Goal: Check status: Check status

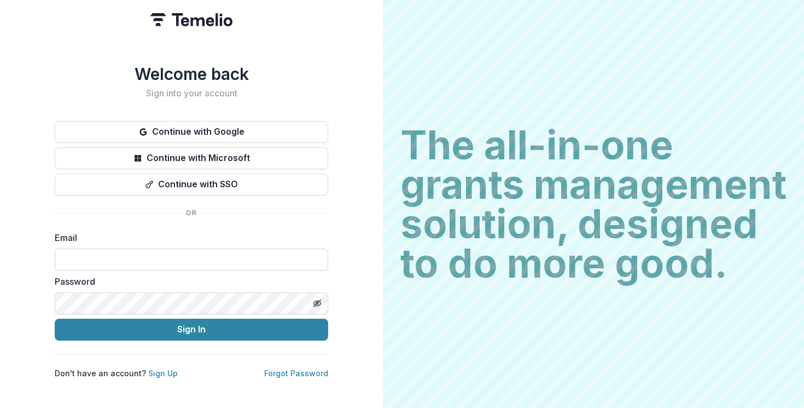
click at [243, 251] on input at bounding box center [192, 259] width 274 height 22
click at [55, 248] on div at bounding box center [55, 248] width 0 height 0
type input "**********"
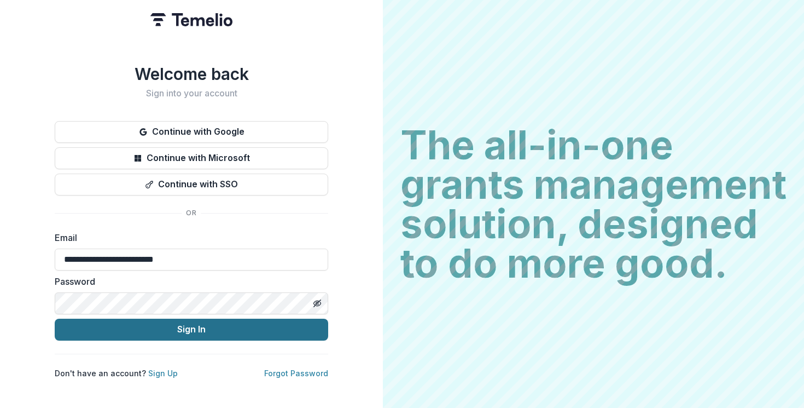
click at [220, 332] on button "Sign In" at bounding box center [192, 329] width 274 height 22
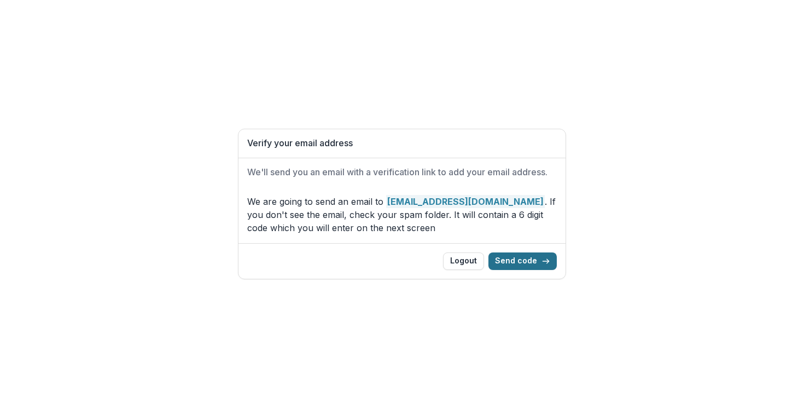
click at [509, 266] on button "Send code" at bounding box center [522, 261] width 68 height 18
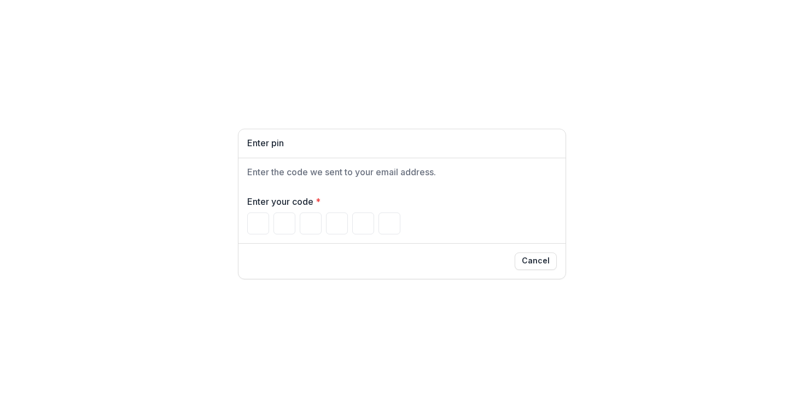
paste input "******"
type input "*"
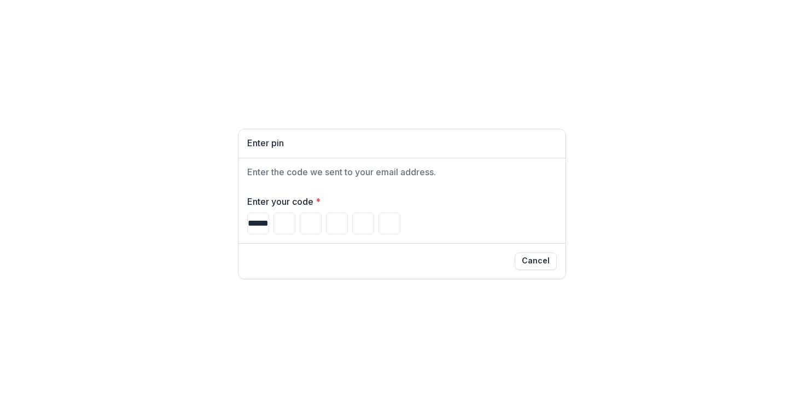
type input "*"
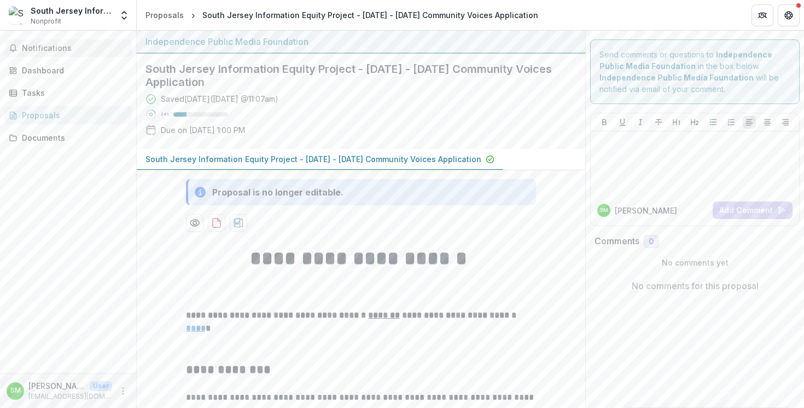
click at [46, 42] on button "Notifications" at bounding box center [67, 48] width 127 height 18
click at [41, 68] on div "Dashboard" at bounding box center [72, 70] width 101 height 11
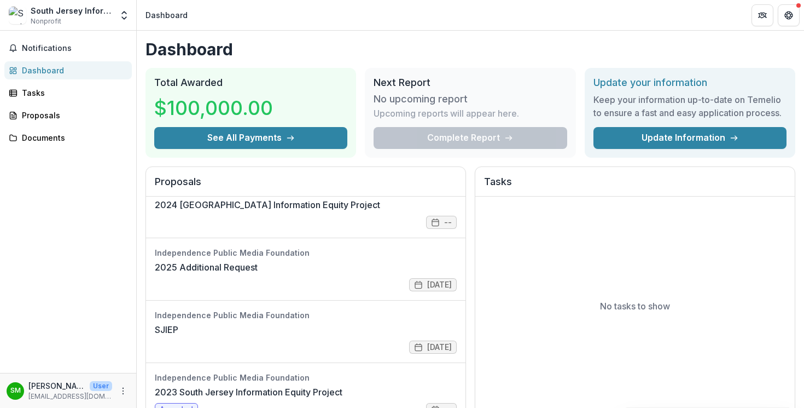
scroll to position [88, 0]
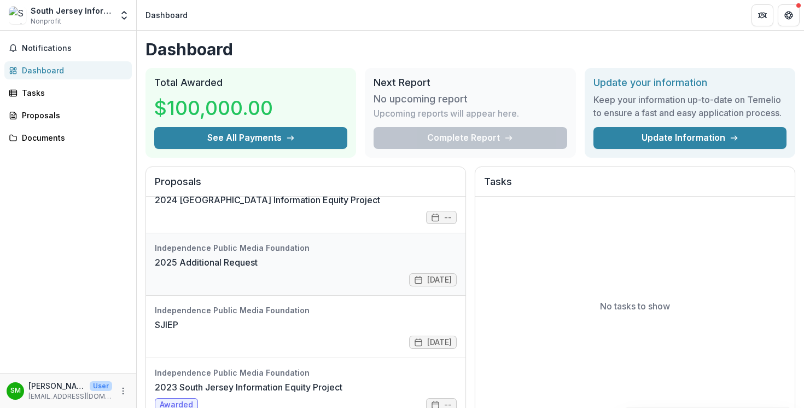
click at [258, 255] on link "2025 Additional Request" at bounding box center [206, 261] width 103 height 13
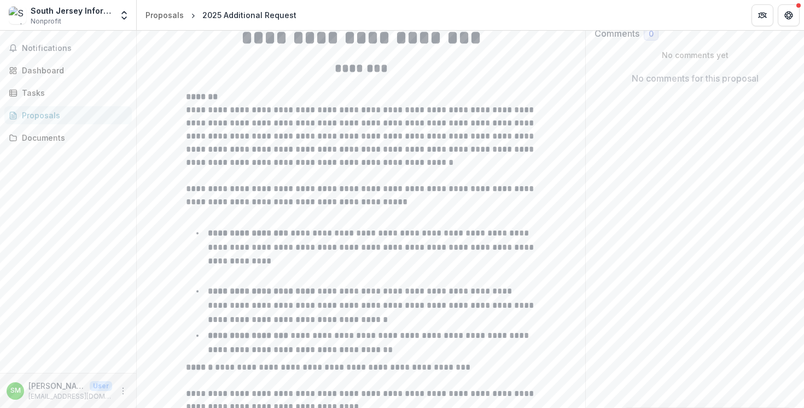
scroll to position [238, 0]
